Goal: Obtain resource: Download file/media

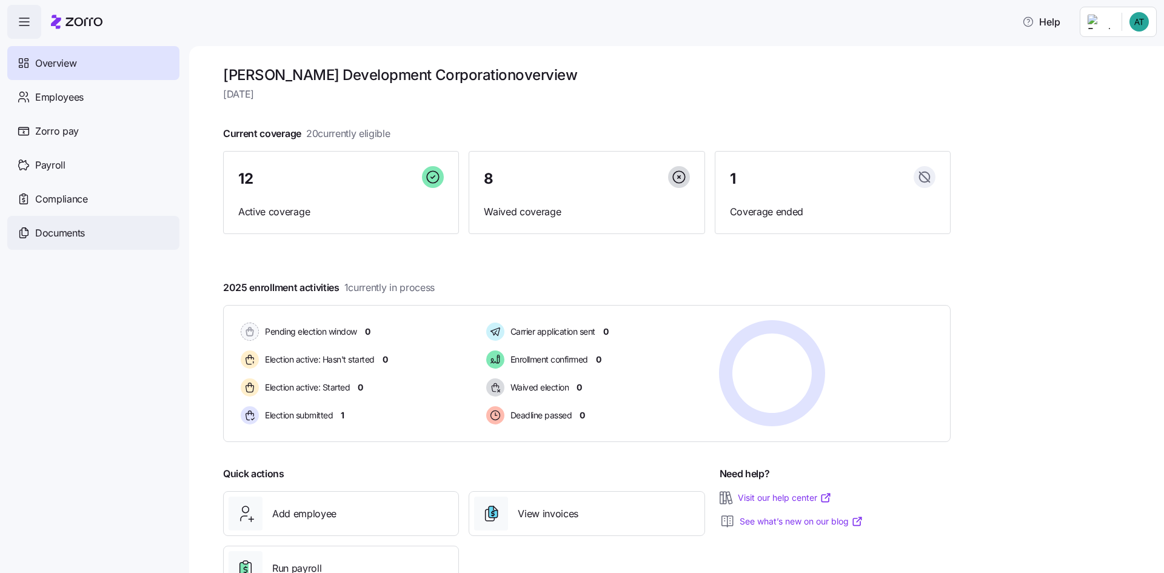
drag, startPoint x: 61, startPoint y: 239, endPoint x: 68, endPoint y: 233, distance: 8.6
click at [61, 239] on span "Documents" at bounding box center [60, 232] width 50 height 15
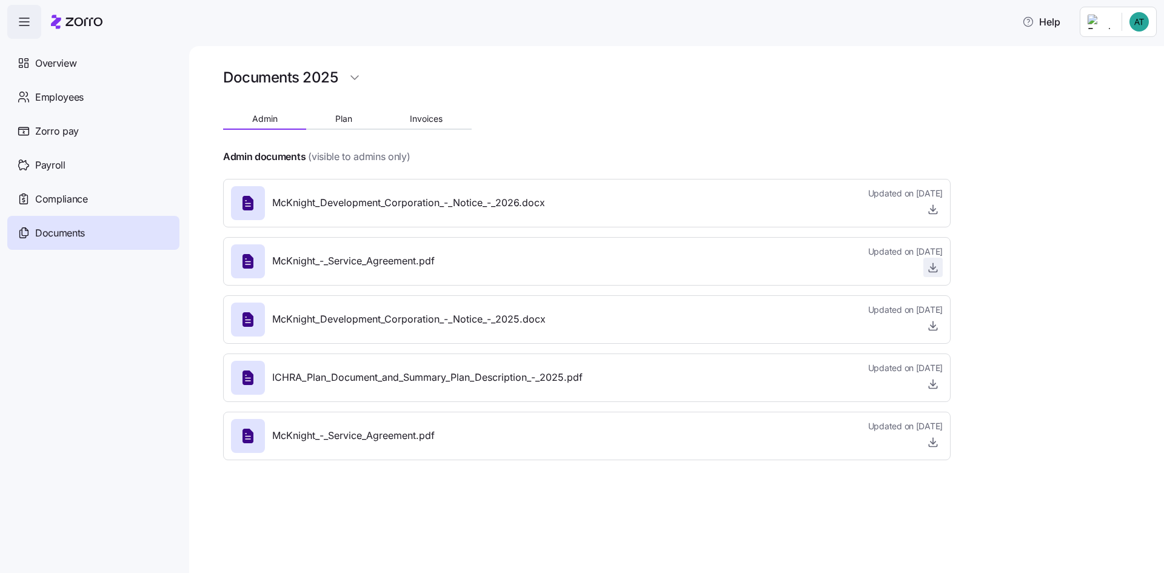
click at [935, 267] on icon "button" at bounding box center [933, 267] width 12 height 12
click at [935, 210] on icon "button" at bounding box center [933, 209] width 12 height 12
drag, startPoint x: 647, startPoint y: 338, endPoint x: 765, endPoint y: 286, distance: 128.9
click at [765, 286] on div "Documents 2025 Admin Plan Invoices Admin documents (visible to admins only) McK…" at bounding box center [586, 267] width 727 height 404
drag, startPoint x: 765, startPoint y: 286, endPoint x: 781, endPoint y: 98, distance: 189.2
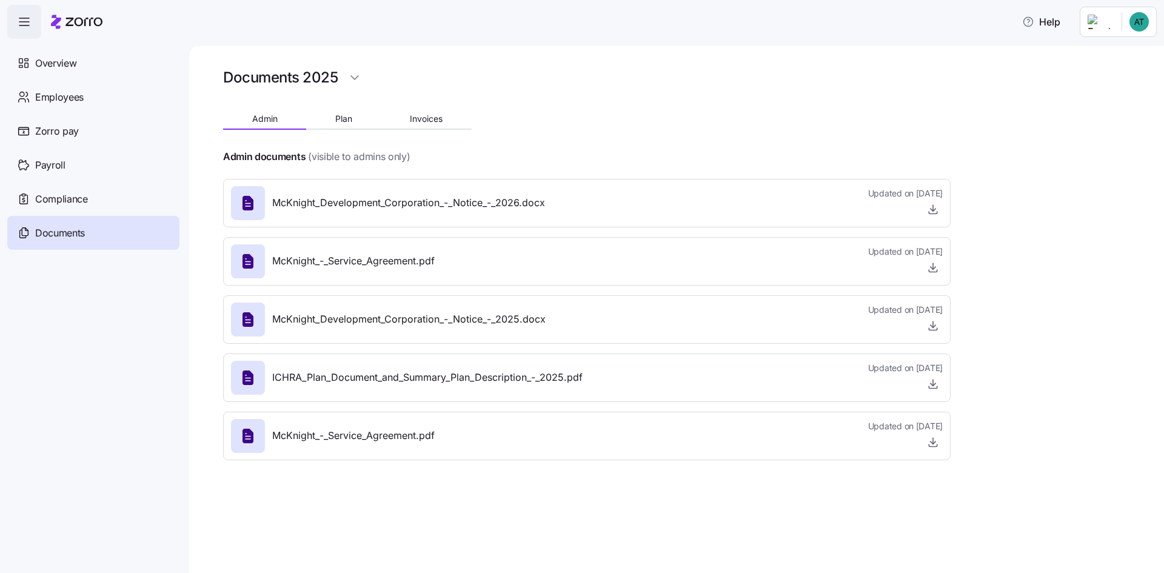
click at [785, 98] on div at bounding box center [586, 97] width 727 height 15
click at [421, 329] on div "McKnight_Development_Corporation_-_Notice_-_2025.docx" at bounding box center [388, 319] width 315 height 34
click at [125, 203] on div "Compliance" at bounding box center [93, 199] width 172 height 34
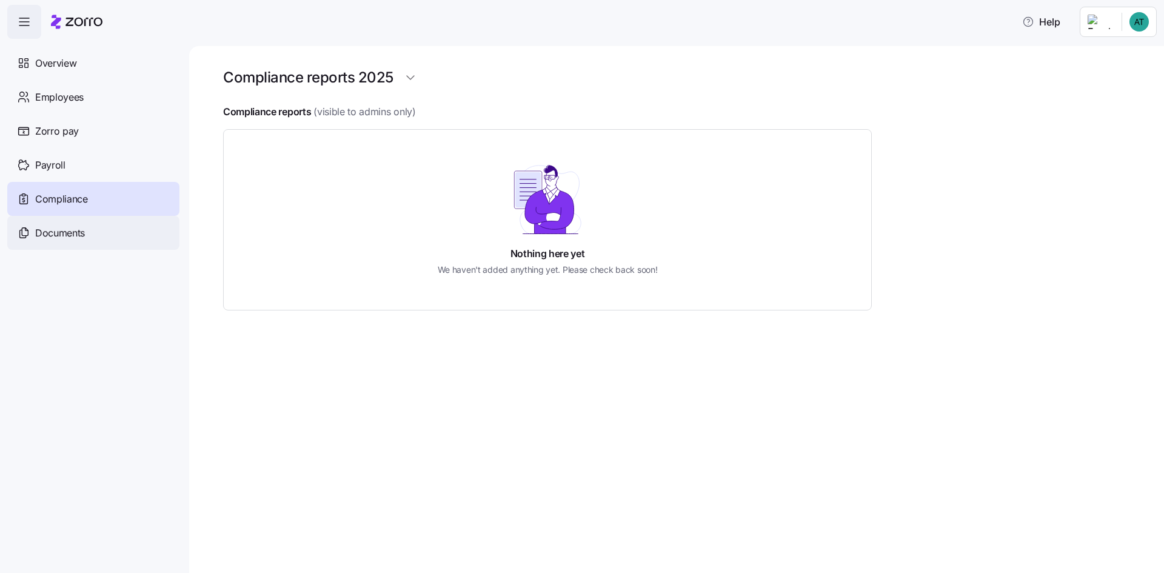
click at [87, 230] on div "Documents" at bounding box center [93, 233] width 172 height 34
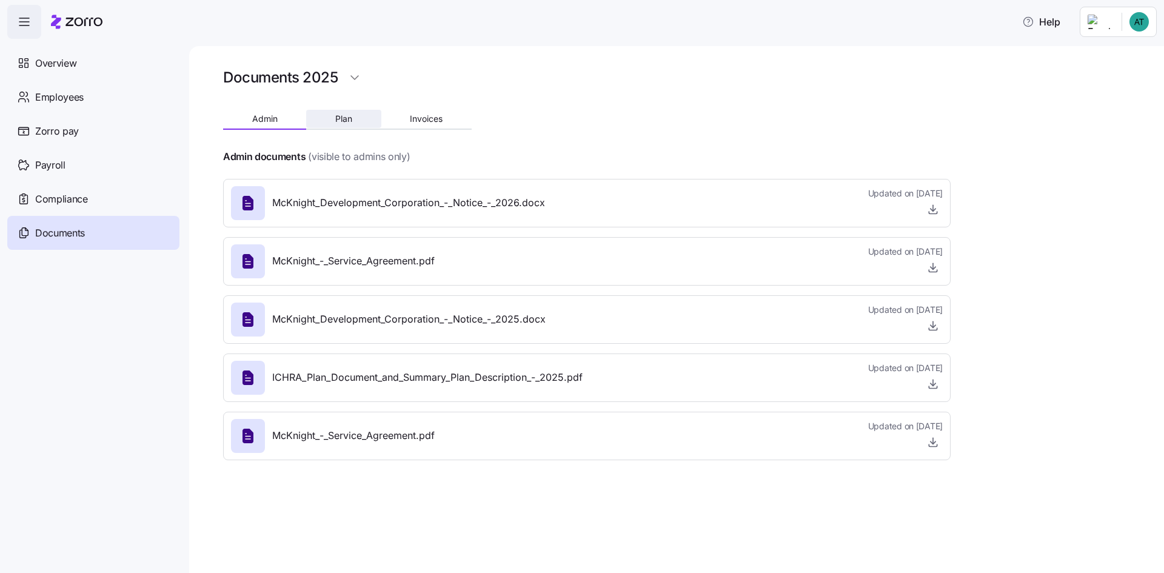
click at [348, 119] on span "Plan" at bounding box center [343, 119] width 17 height 8
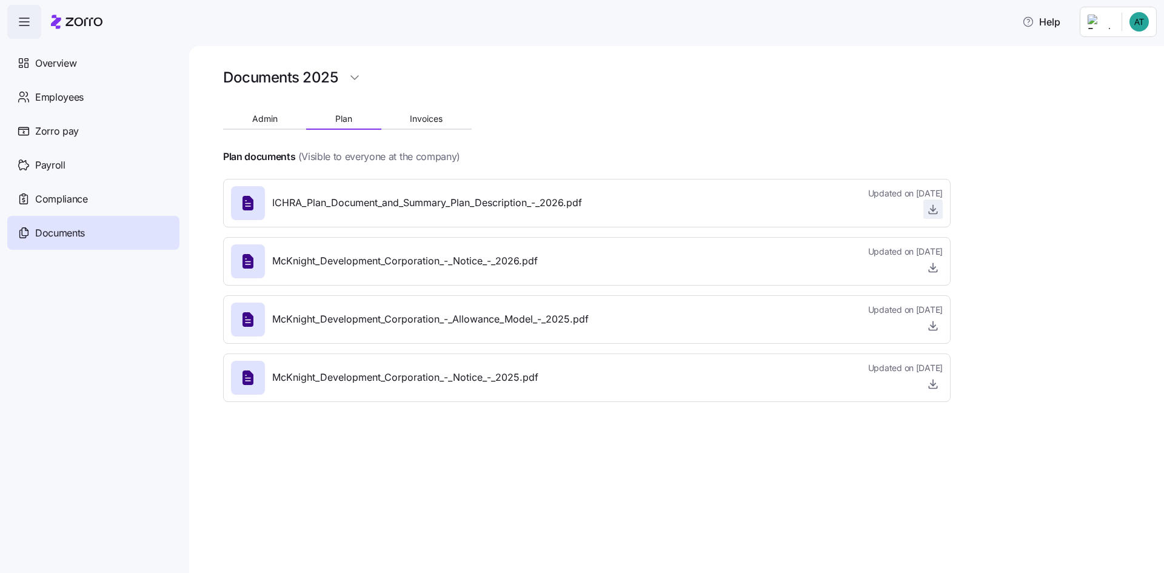
click at [935, 207] on icon "button" at bounding box center [933, 209] width 12 height 12
click at [394, 462] on div "Documents 2025 Admin Plan Invoices Plan documents (Visible to everyone at the c…" at bounding box center [676, 309] width 975 height 527
click at [355, 464] on div "Documents 2025 Admin Plan Invoices Plan documents (Visible to everyone at the c…" at bounding box center [676, 309] width 975 height 527
click at [1090, 22] on html "Help Overview Employees Zorro pay Payroll Compliance Documents Documents 2025 A…" at bounding box center [582, 282] width 1164 height 565
click at [1094, 125] on div "Log out" at bounding box center [1090, 122] width 47 height 13
